Goal: Information Seeking & Learning: Learn about a topic

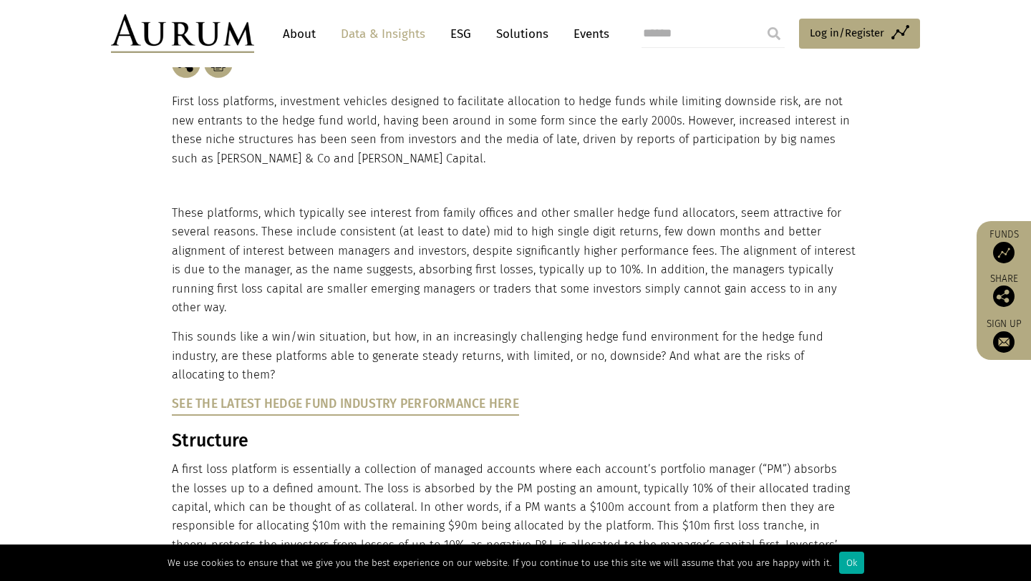
scroll to position [281, 0]
click at [472, 396] on link "See the latest Hedge Fund Industry Performance here" at bounding box center [345, 403] width 347 height 15
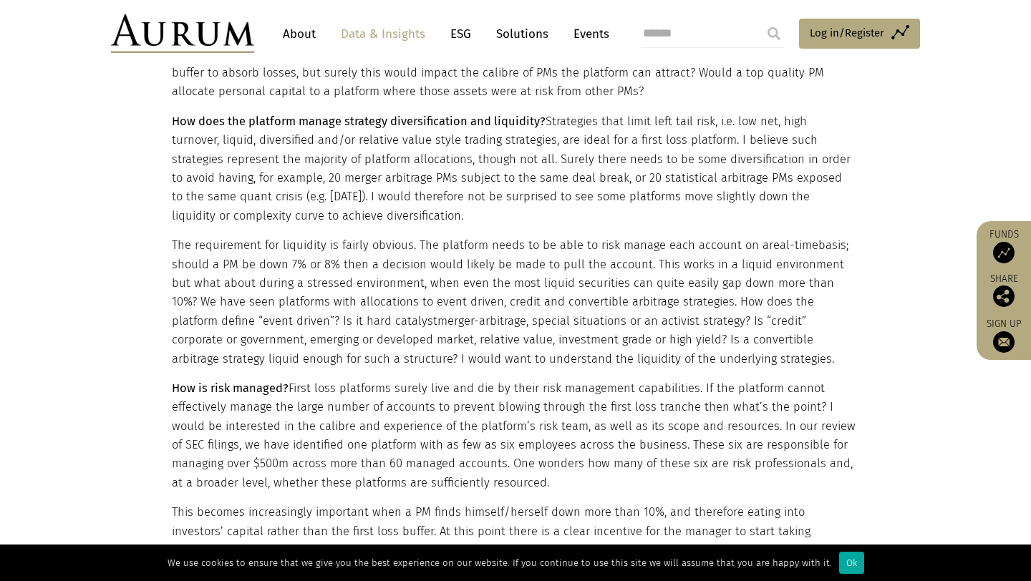
scroll to position [1334, 0]
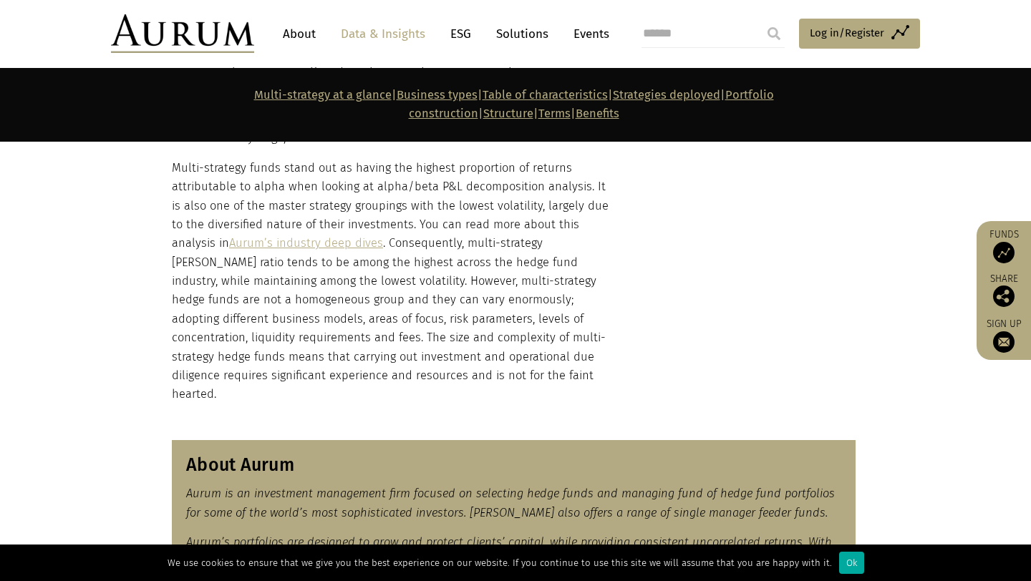
scroll to position [601, 0]
